Goal: Answer question/provide support

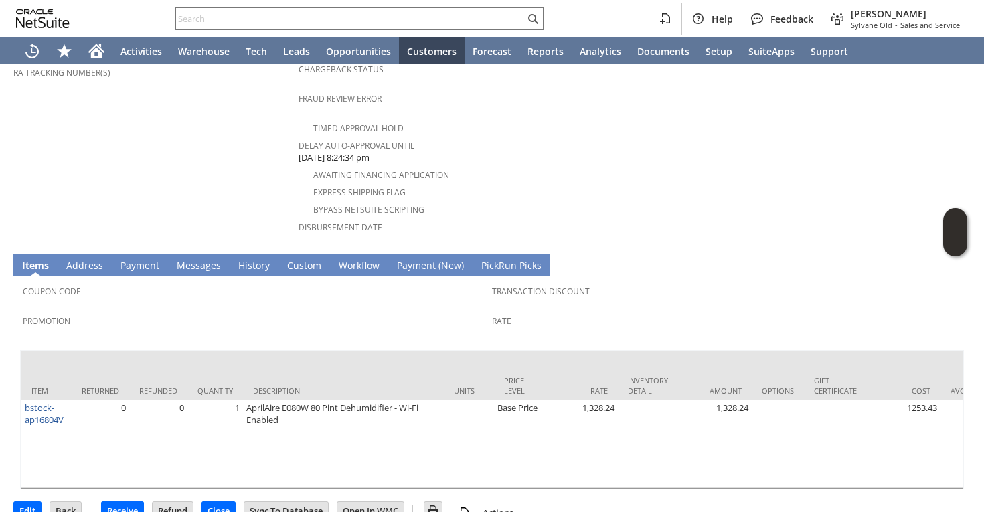
scroll to position [490, 0]
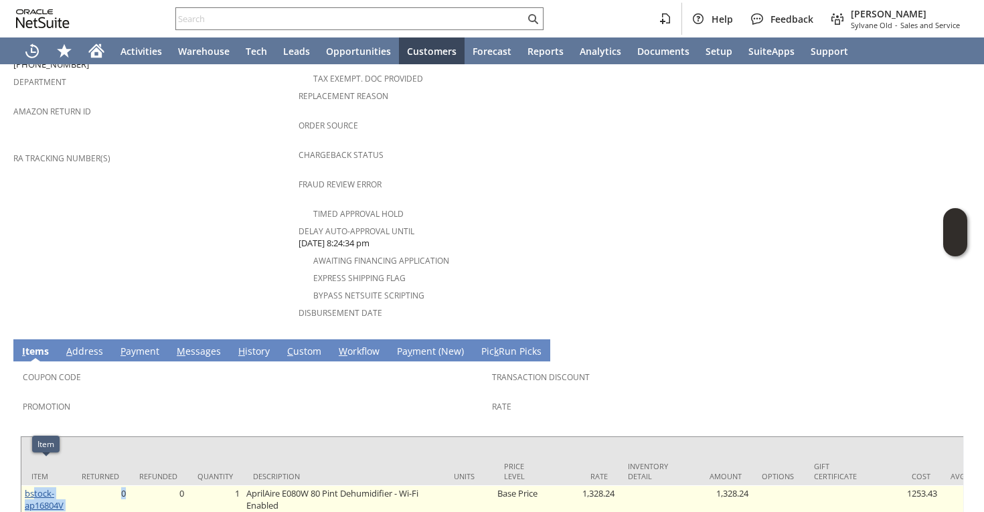
drag, startPoint x: 78, startPoint y: 481, endPoint x: 35, endPoint y: 465, distance: 46.0
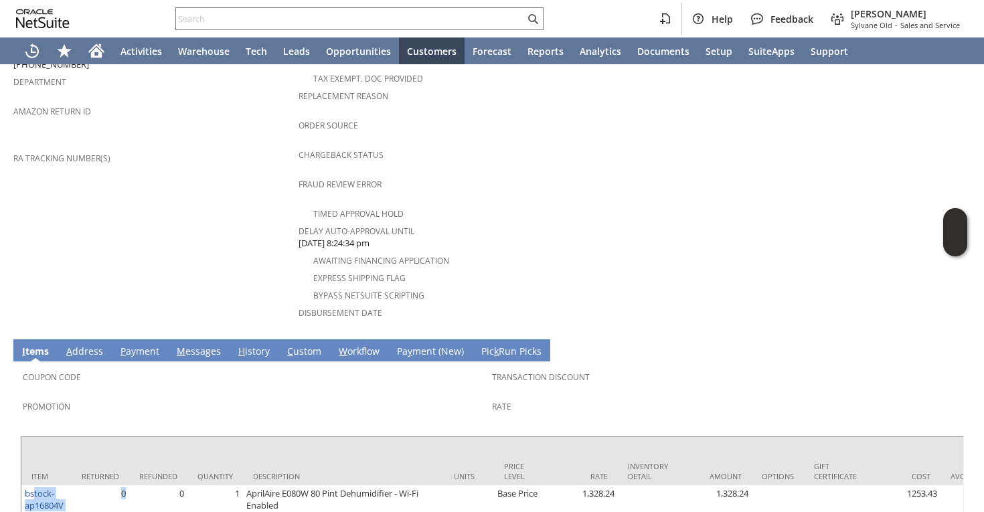
click at [113, 397] on div "Promotion" at bounding box center [254, 411] width 463 height 28
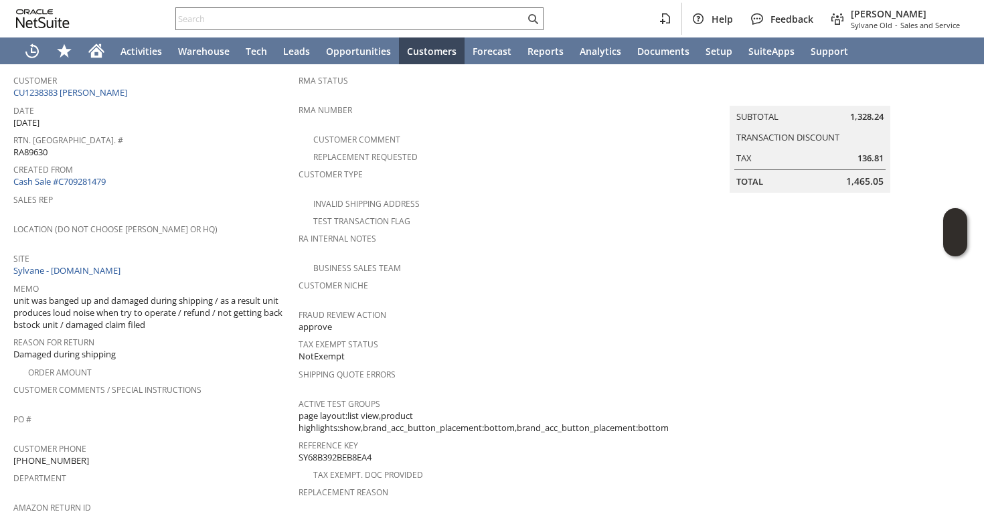
scroll to position [576, 0]
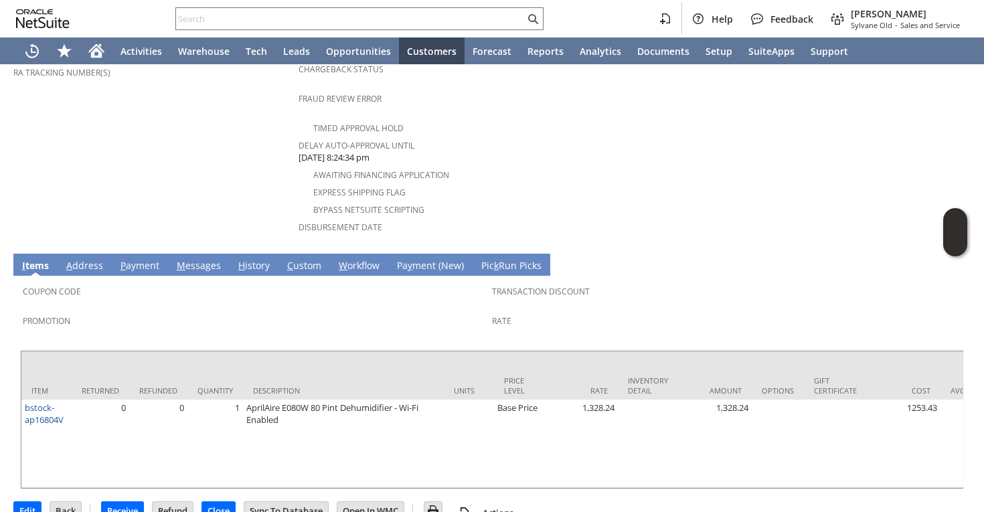
click at [240, 259] on link "H istory" at bounding box center [254, 266] width 38 height 15
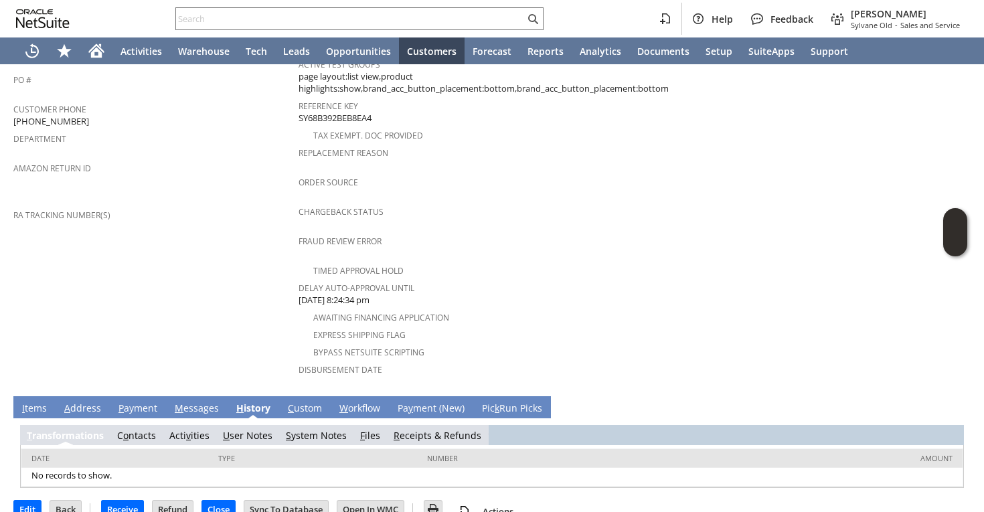
scroll to position [0, 0]
click at [309, 429] on link "S ystem Notes" at bounding box center [316, 435] width 61 height 13
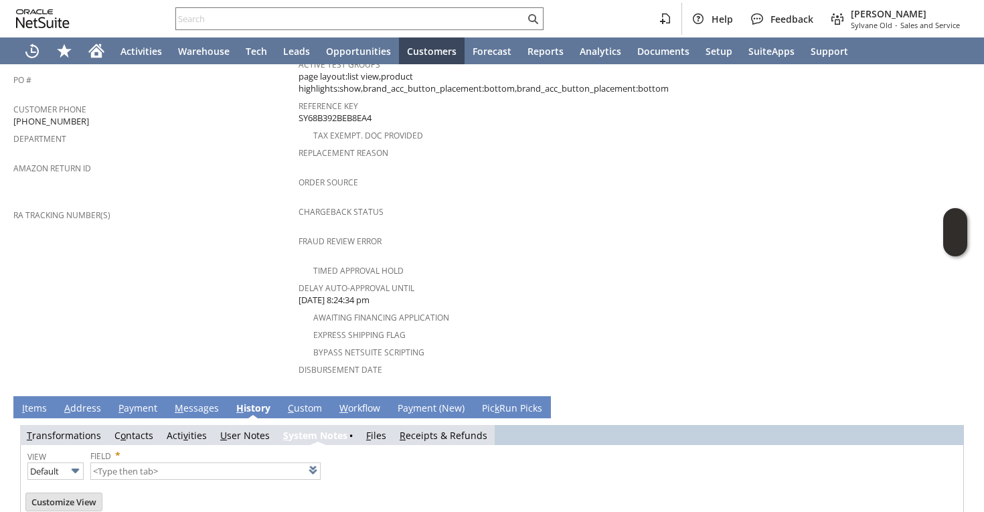
scroll to position [480, 0]
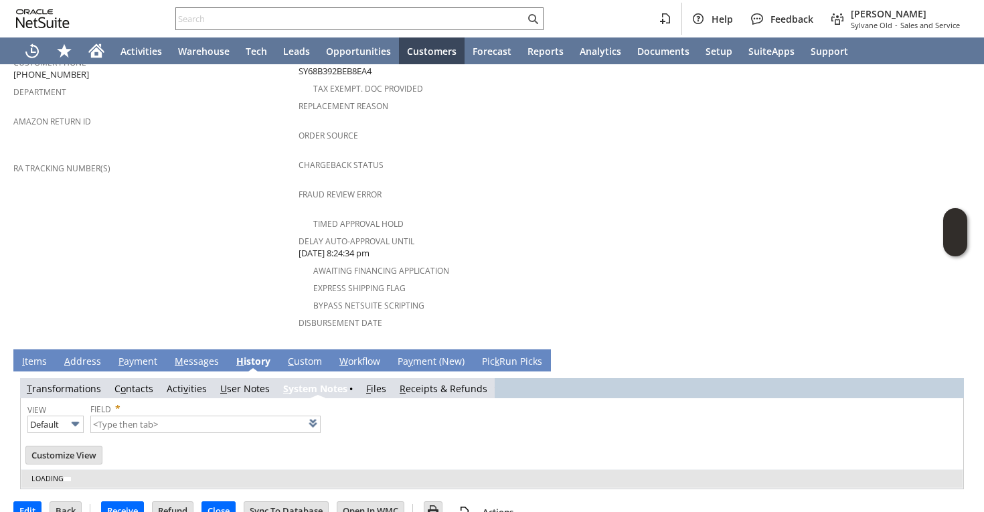
type input "1 to 25 of 78"
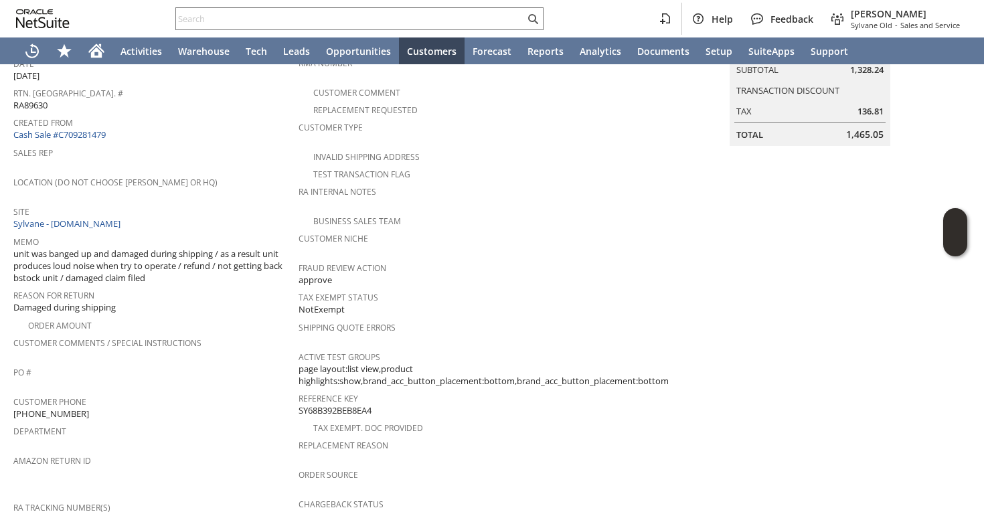
scroll to position [0, 0]
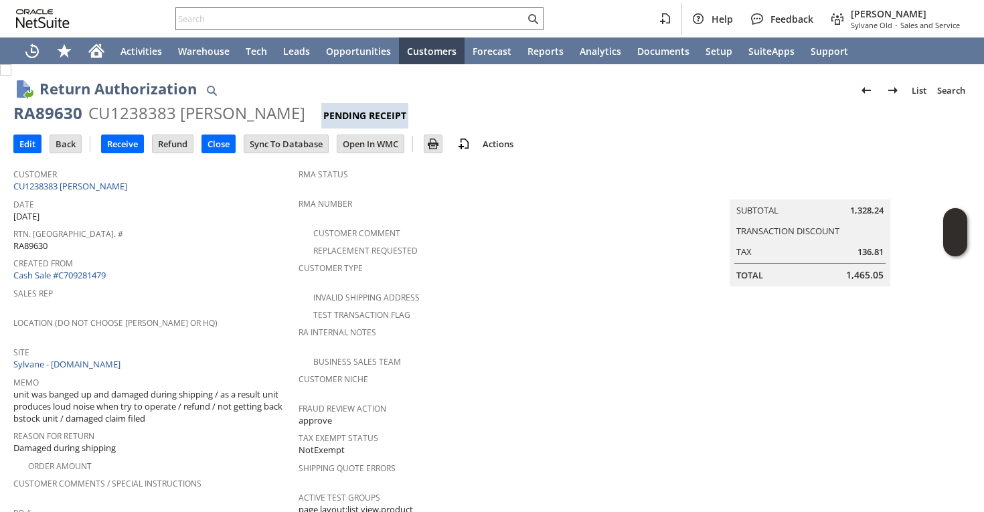
drag, startPoint x: 161, startPoint y: 407, endPoint x: 72, endPoint y: 396, distance: 89.8
click at [72, 396] on span "unit was banged up and damaged during shipping / as a result unit produces loud…" at bounding box center [152, 406] width 279 height 37
click at [44, 108] on div "RA89630" at bounding box center [47, 112] width 69 height 21
copy div "RA89630"
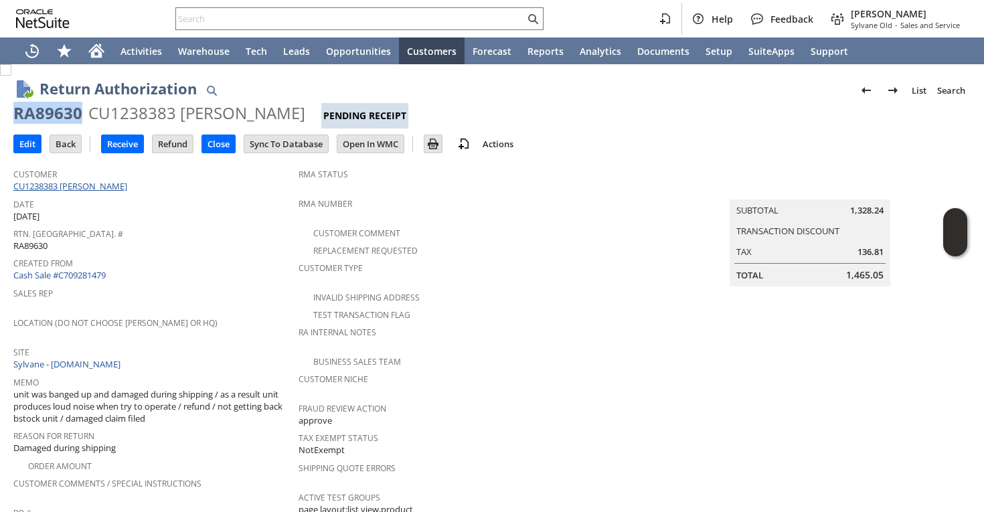
click at [67, 185] on link "CU1238383 [PERSON_NAME]" at bounding box center [71, 186] width 117 height 12
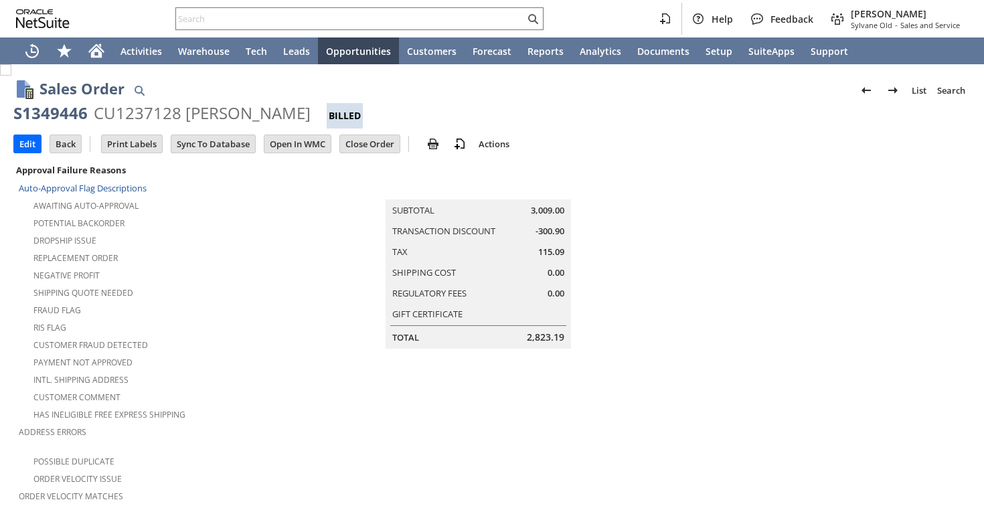
scroll to position [951, 0]
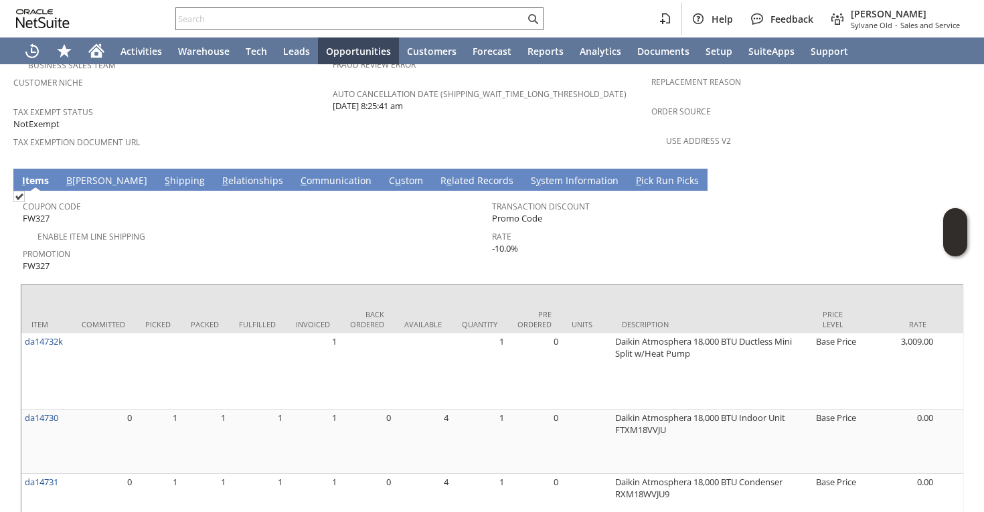
click at [297, 174] on link "C ommunication" at bounding box center [336, 181] width 78 height 15
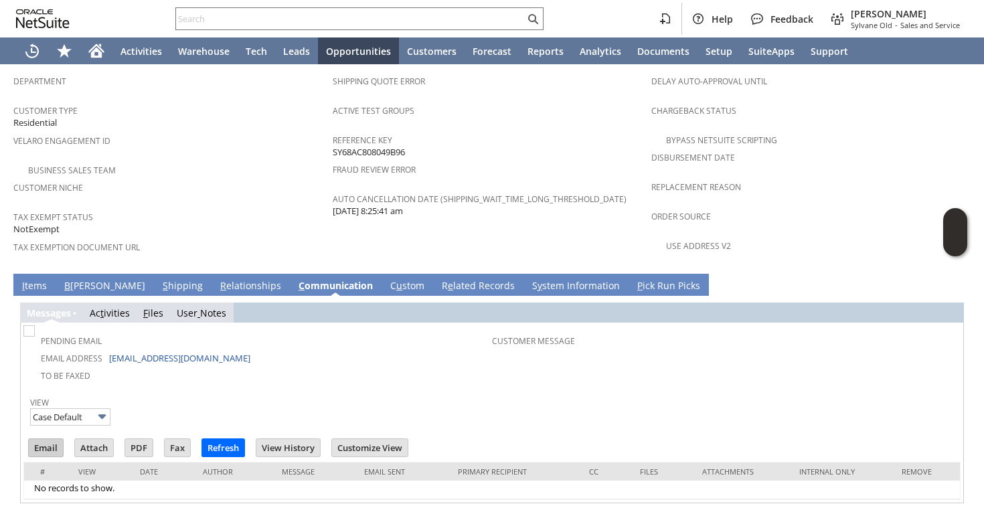
scroll to position [0, 0]
click at [48, 439] on input "Email" at bounding box center [46, 447] width 34 height 17
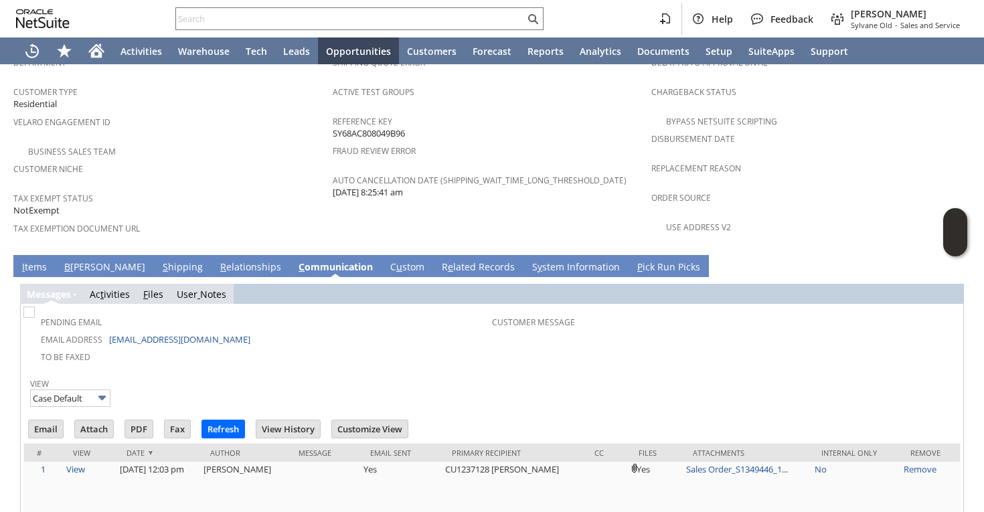
scroll to position [891, 0]
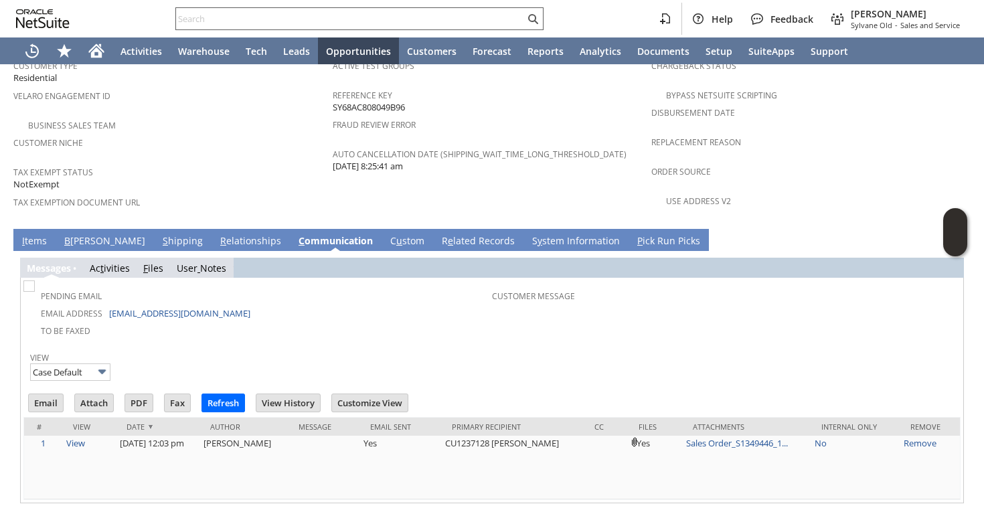
click at [318, 27] on div at bounding box center [359, 18] width 368 height 23
click at [321, 20] on input "text" at bounding box center [350, 19] width 349 height 16
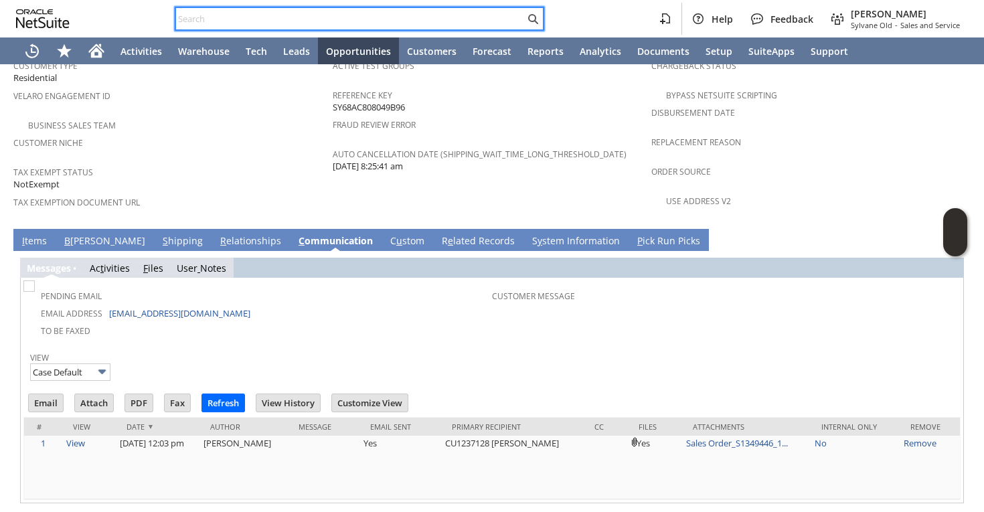
paste input "8184918851"
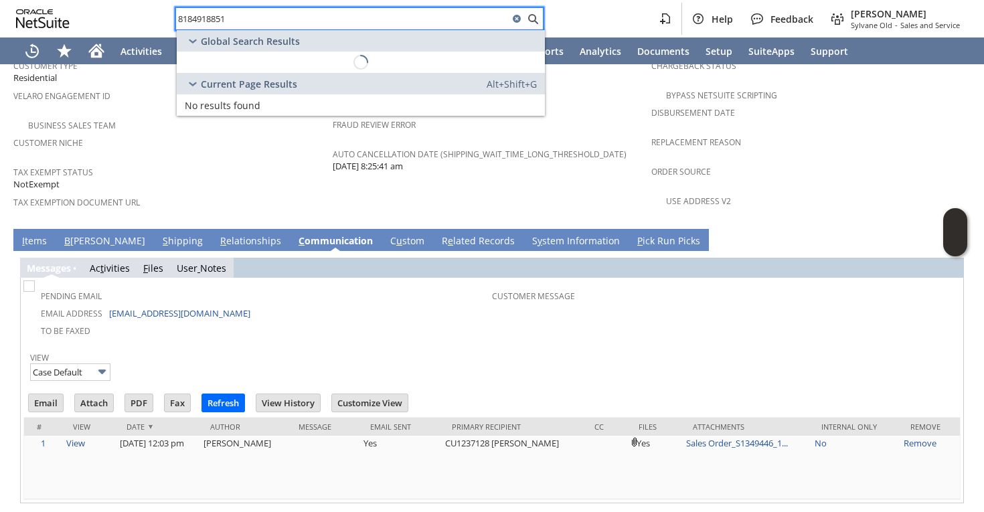
click at [321, 20] on input "8184918851" at bounding box center [342, 19] width 333 height 16
drag, startPoint x: 213, startPoint y: 17, endPoint x: 181, endPoint y: 19, distance: 32.2
click at [181, 19] on input "SC645" at bounding box center [342, 19] width 333 height 16
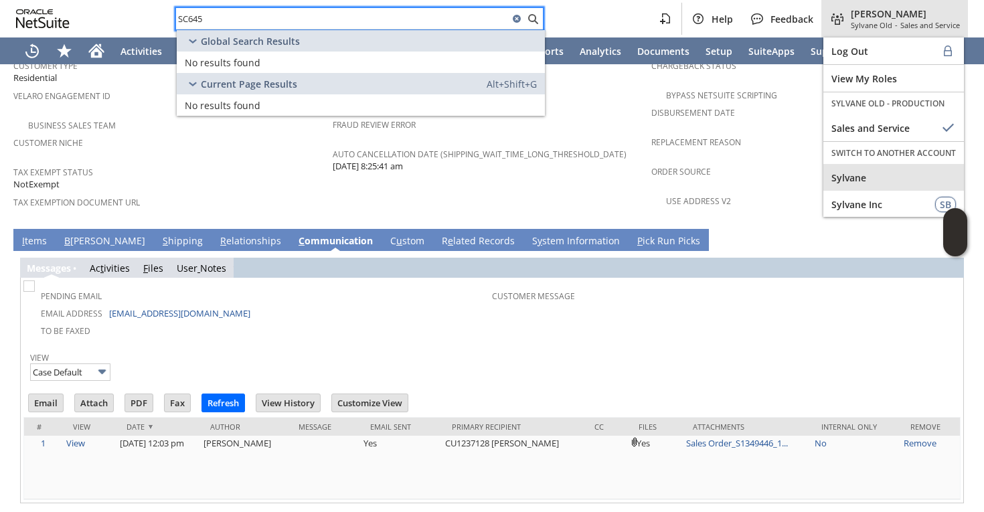
type input "SC645"
click at [858, 180] on span "Sylvane" at bounding box center [894, 177] width 125 height 13
